Goal: Information Seeking & Learning: Check status

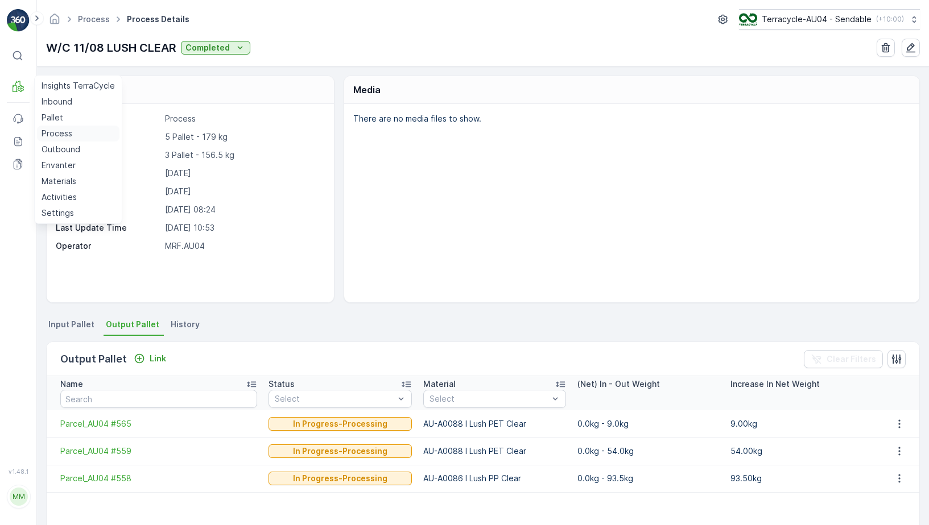
click at [68, 134] on p "Process" at bounding box center [57, 133] width 31 height 11
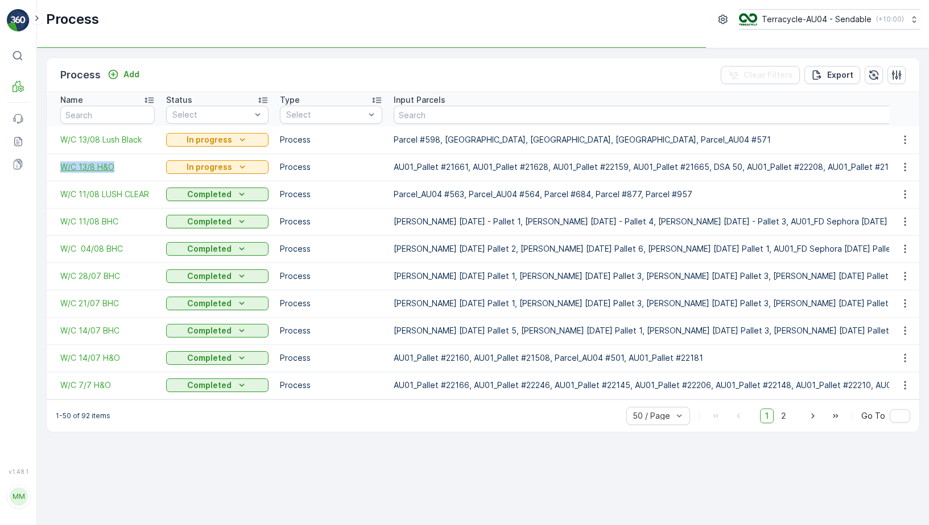
drag, startPoint x: 59, startPoint y: 165, endPoint x: 126, endPoint y: 165, distance: 67.7
click at [126, 165] on td "W/C 13/8 H&O" at bounding box center [104, 167] width 114 height 27
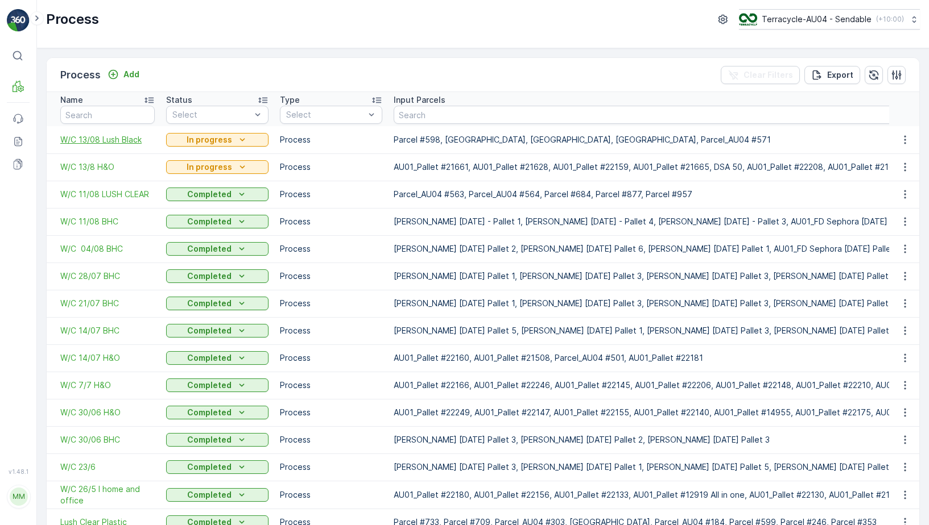
click at [108, 138] on span "W/C 13/08 Lush Black" at bounding box center [107, 139] width 94 height 11
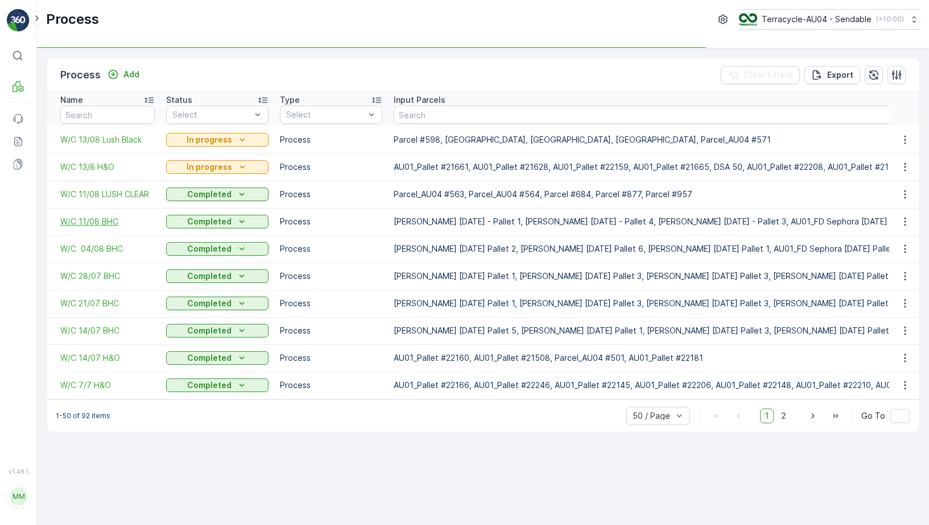
click at [109, 221] on span "W/C 11/08 BHC" at bounding box center [107, 221] width 94 height 11
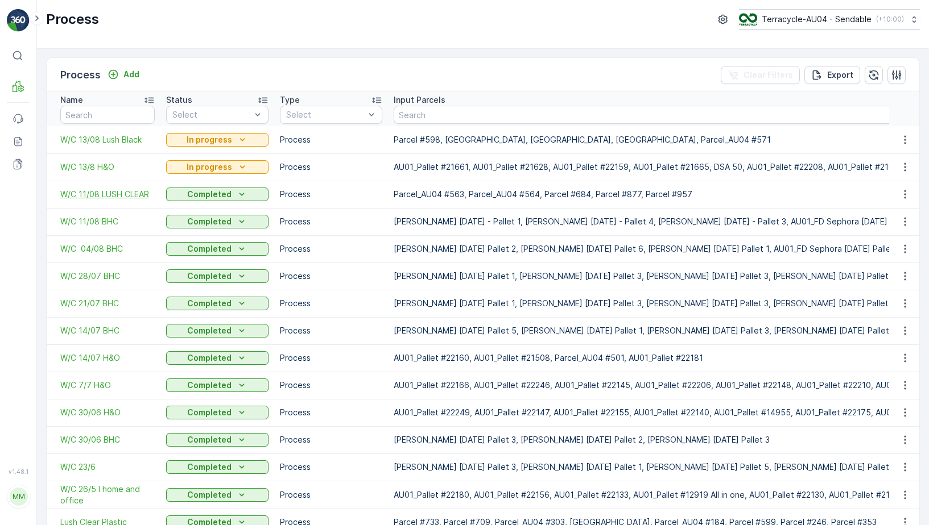
click at [124, 193] on span "W/C 11/08 LUSH CLEAR" at bounding box center [107, 194] width 94 height 11
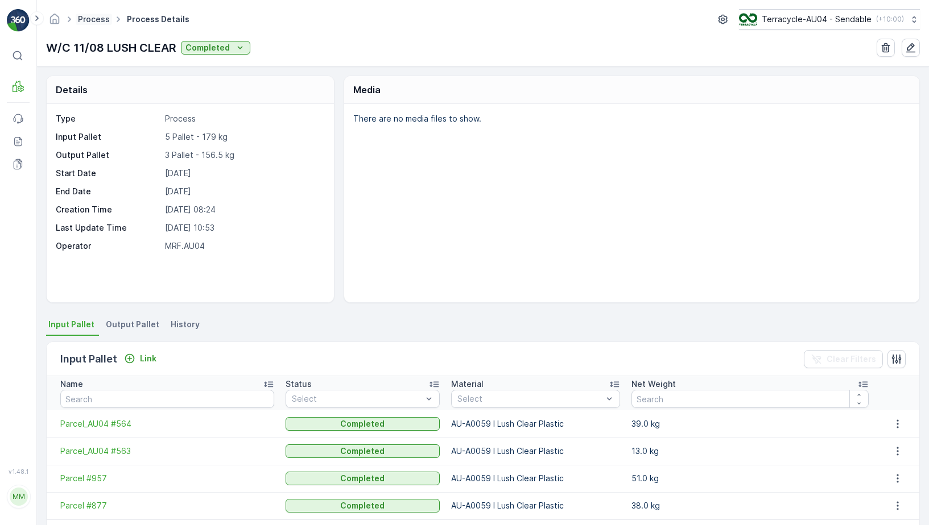
click at [98, 19] on link "Process" at bounding box center [94, 19] width 32 height 10
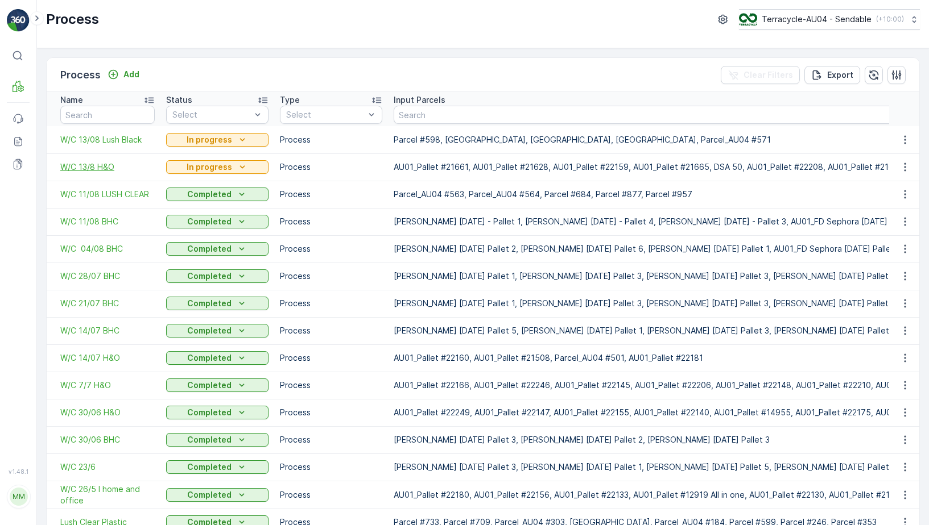
click at [101, 167] on span "W/C 13/8 H&O" at bounding box center [107, 167] width 94 height 11
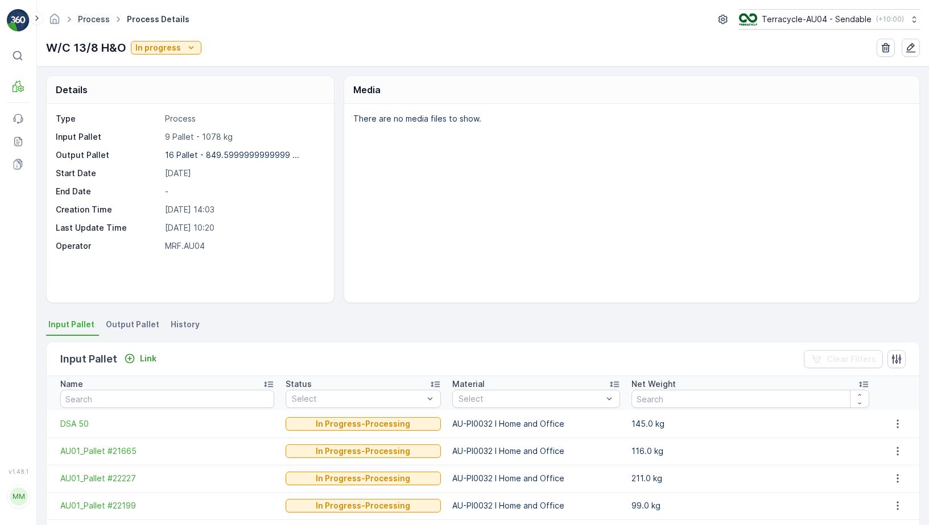
click at [101, 22] on link "Process" at bounding box center [94, 19] width 32 height 10
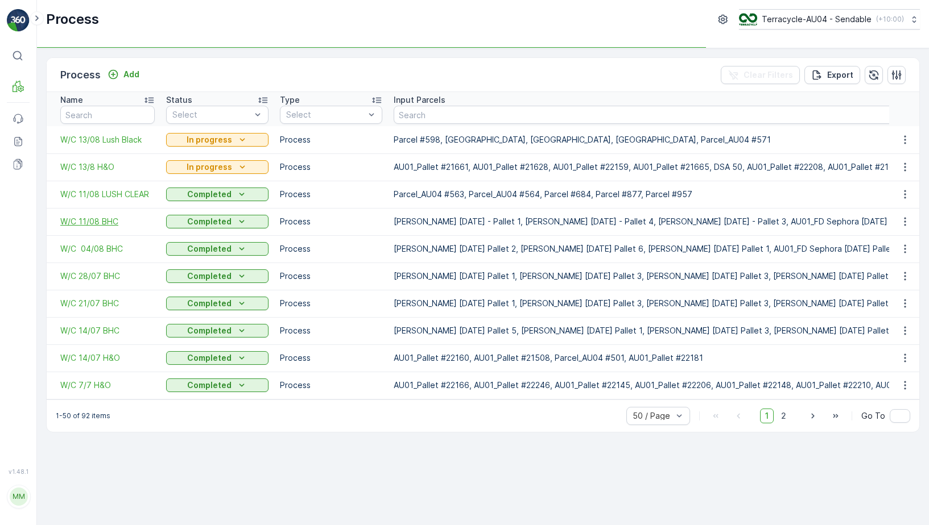
click at [101, 222] on span "W/C 11/08 BHC" at bounding box center [107, 221] width 94 height 11
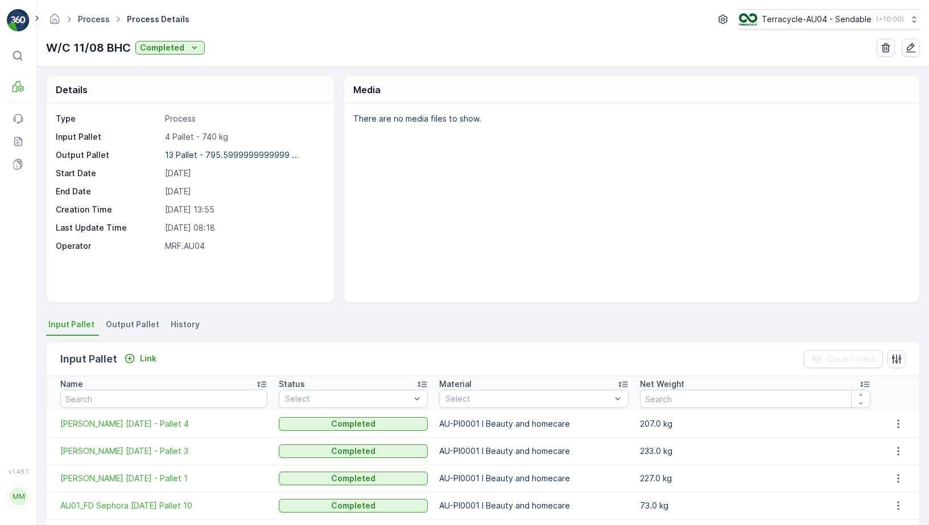
click at [93, 16] on link "Process" at bounding box center [94, 19] width 32 height 10
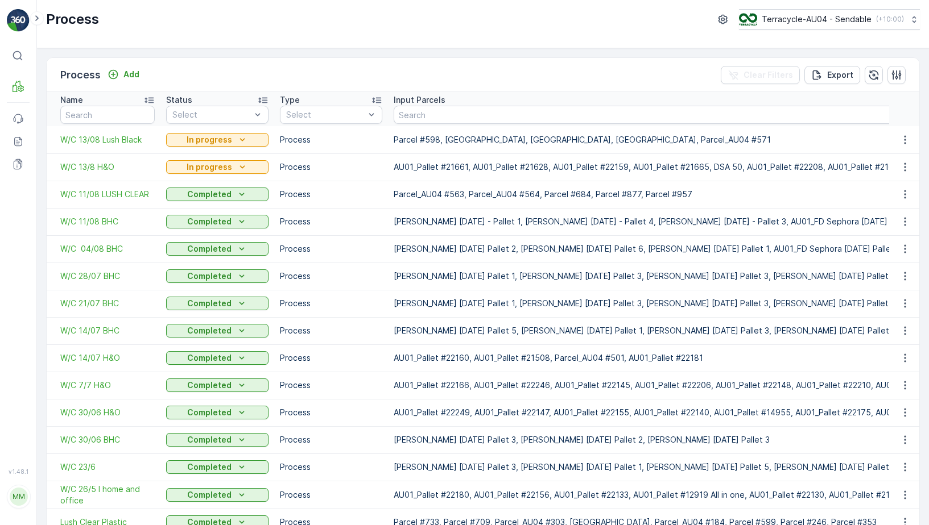
click at [103, 159] on td "W/C 13/8 H&O" at bounding box center [104, 167] width 114 height 27
click at [103, 175] on td "W/C 13/8 H&O" at bounding box center [104, 167] width 114 height 27
click at [98, 169] on span "W/C 13/8 H&O" at bounding box center [107, 167] width 94 height 11
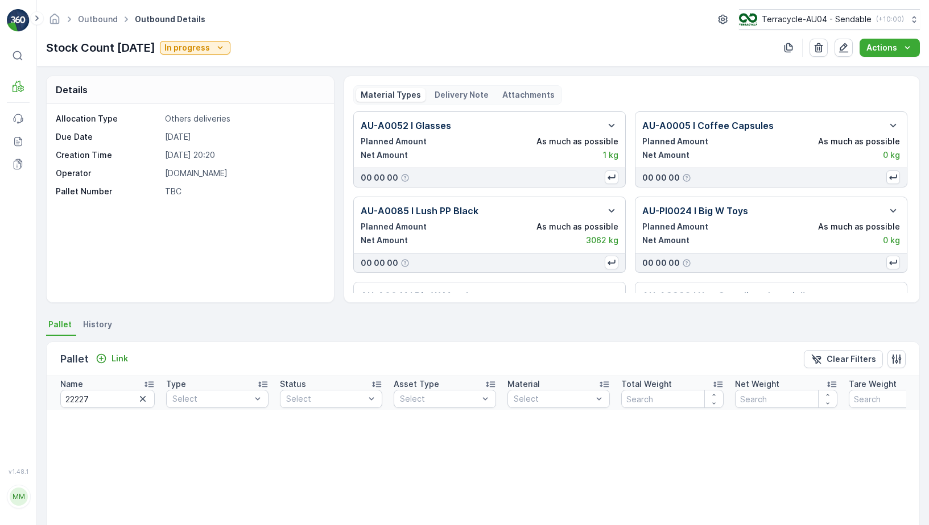
scroll to position [0, 54]
